Goal: Find specific page/section: Find specific page/section

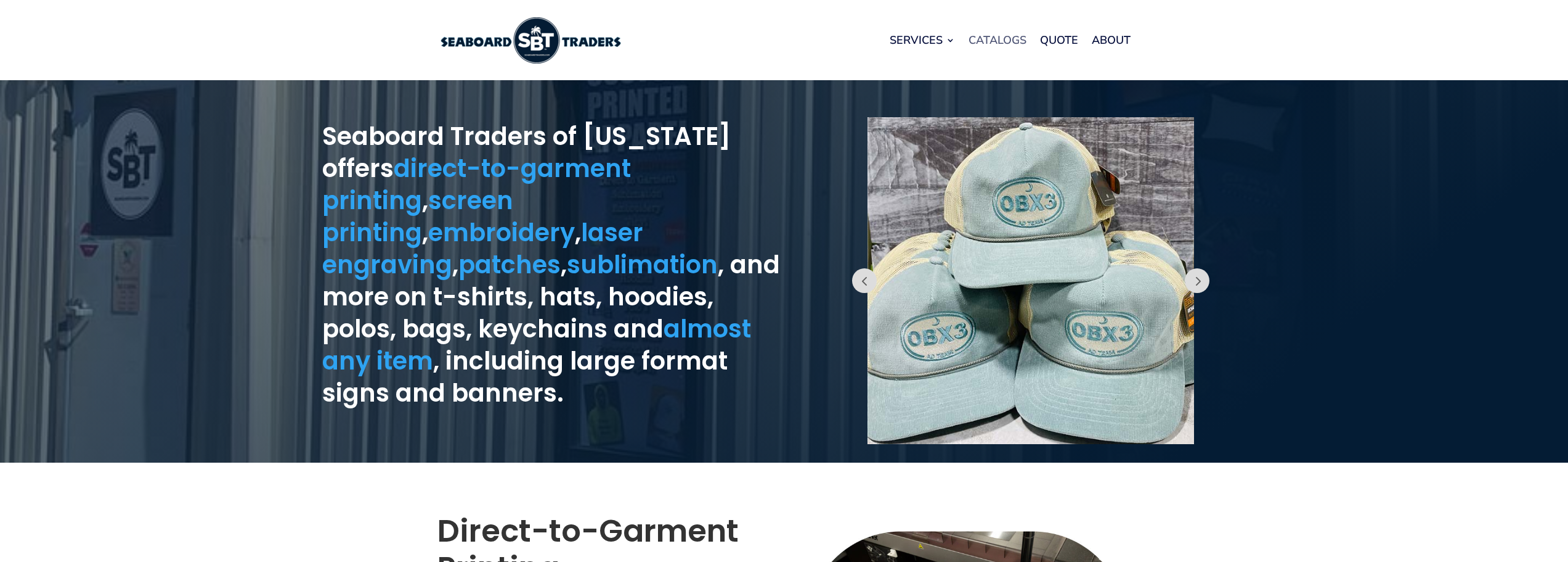
click at [987, 43] on link "Catalogs" at bounding box center [998, 40] width 58 height 47
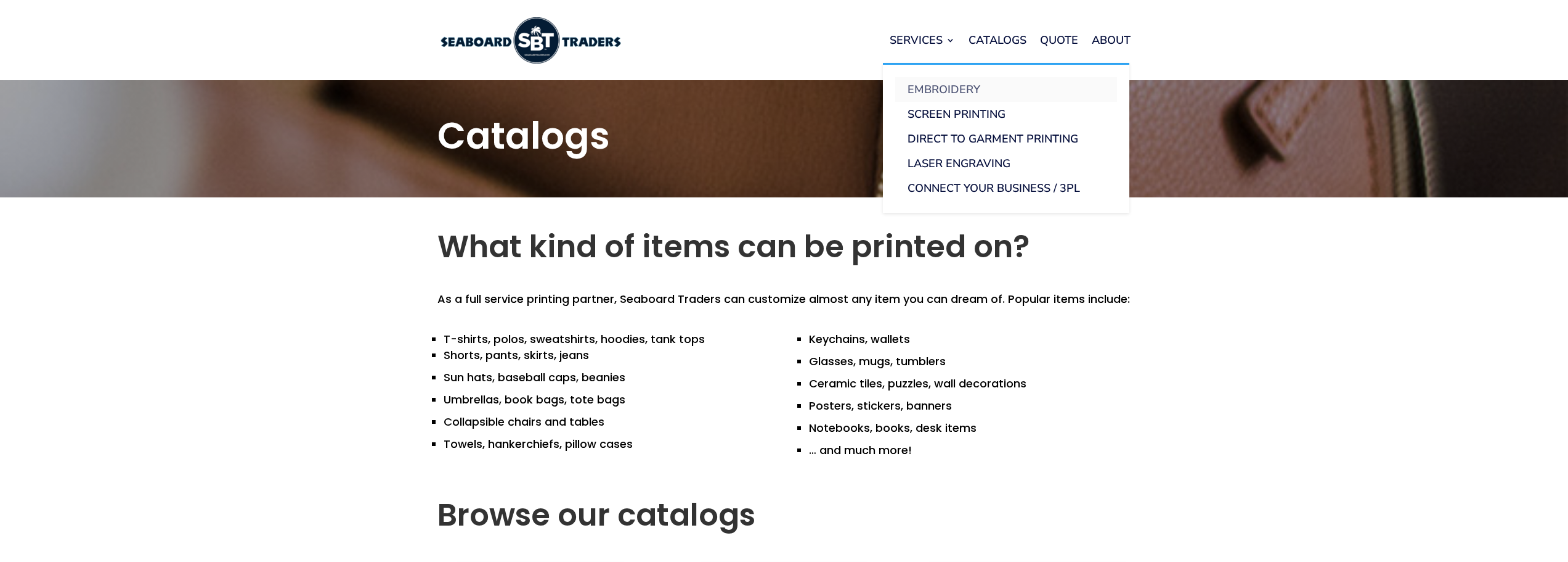
click at [943, 88] on link "Embroidery" at bounding box center [1006, 89] width 222 height 25
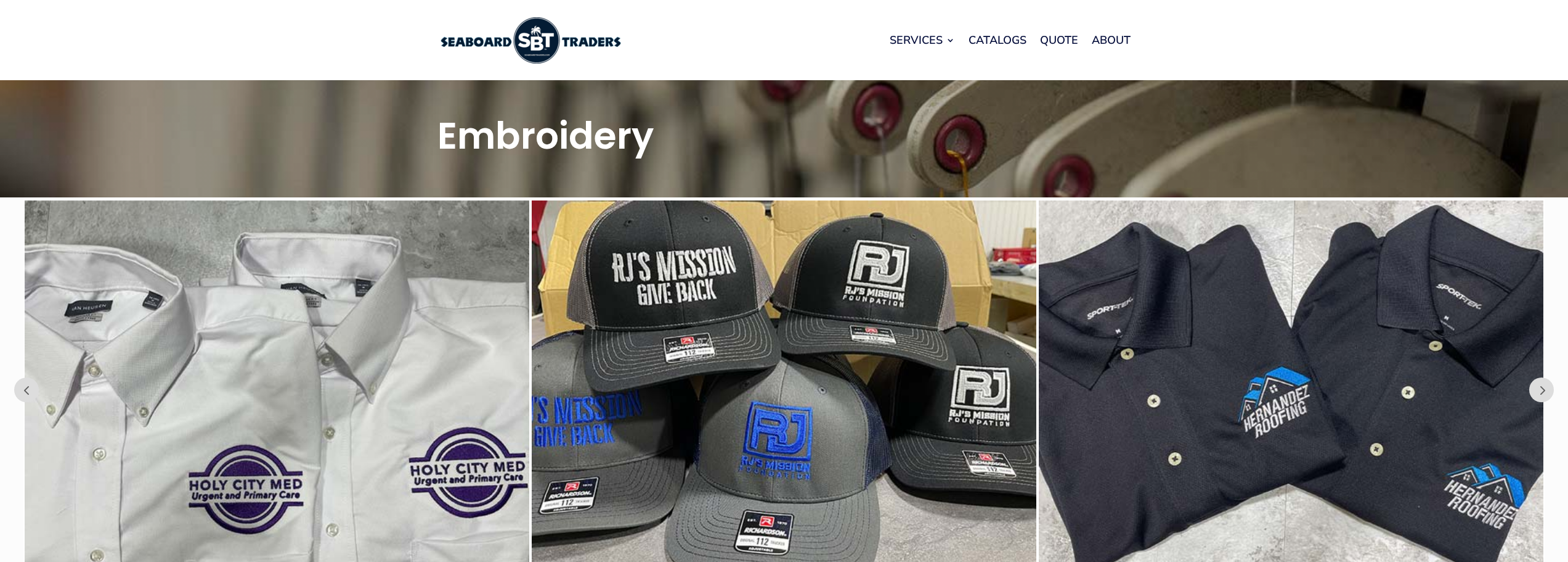
click at [842, 309] on img at bounding box center [784, 389] width 504 height 378
